Goal: Task Accomplishment & Management: Use online tool/utility

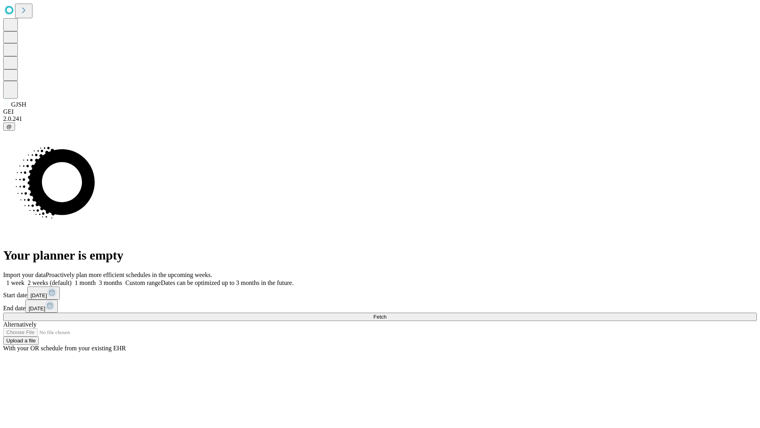
click at [386, 314] on span "Fetch" at bounding box center [379, 317] width 13 height 6
